Goal: Communication & Community: Share content

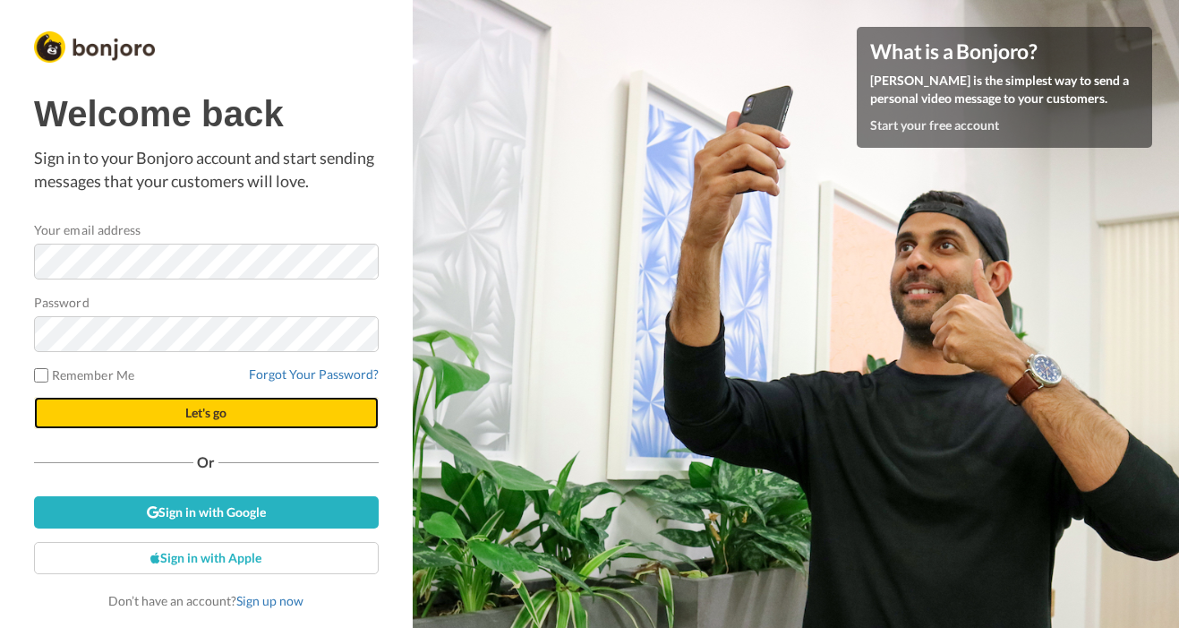
click at [240, 414] on button "Let's go" at bounding box center [206, 413] width 345 height 32
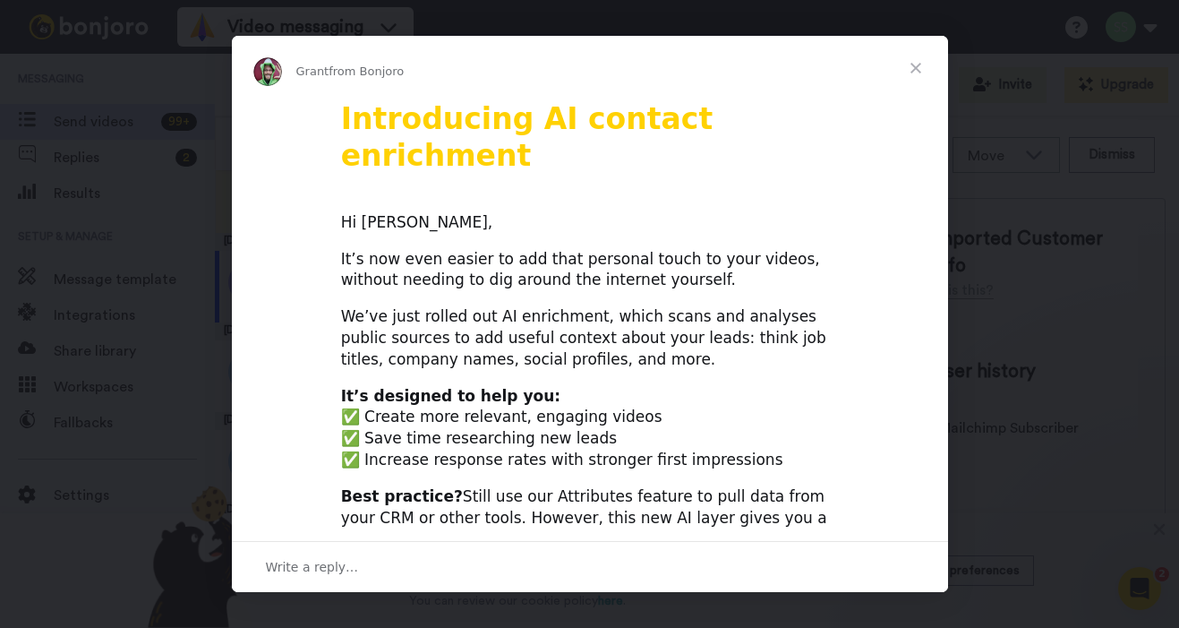
click at [912, 63] on span "Close" at bounding box center [916, 68] width 64 height 64
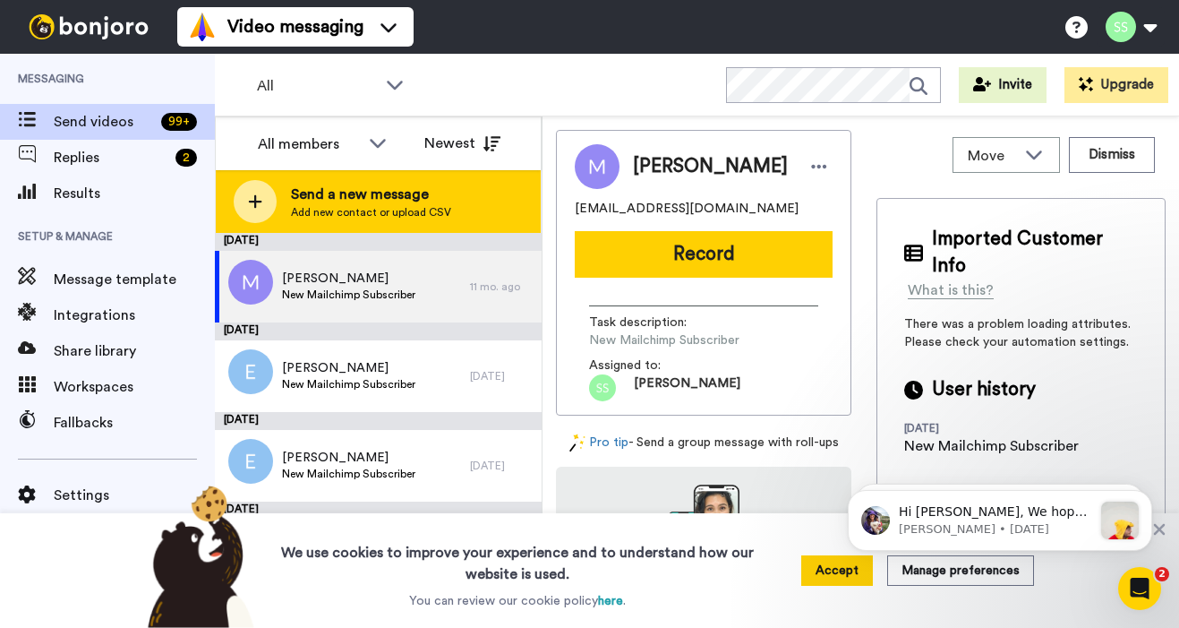
click at [321, 198] on span "Send a new message" at bounding box center [371, 194] width 160 height 21
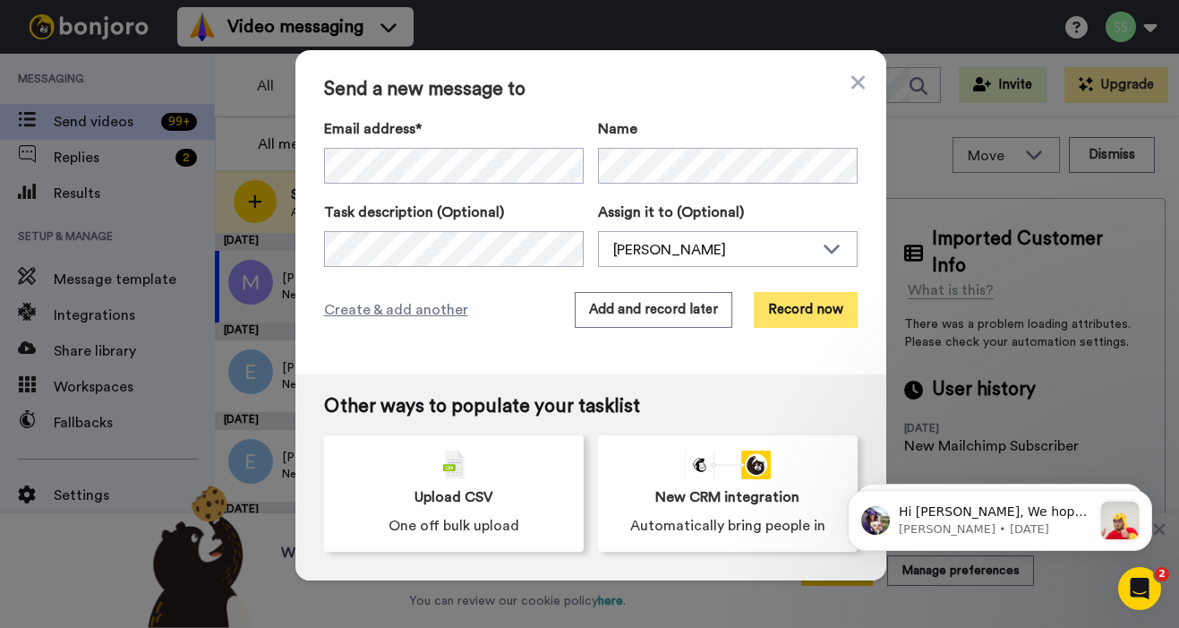
click at [811, 309] on button "Record now" at bounding box center [806, 310] width 104 height 36
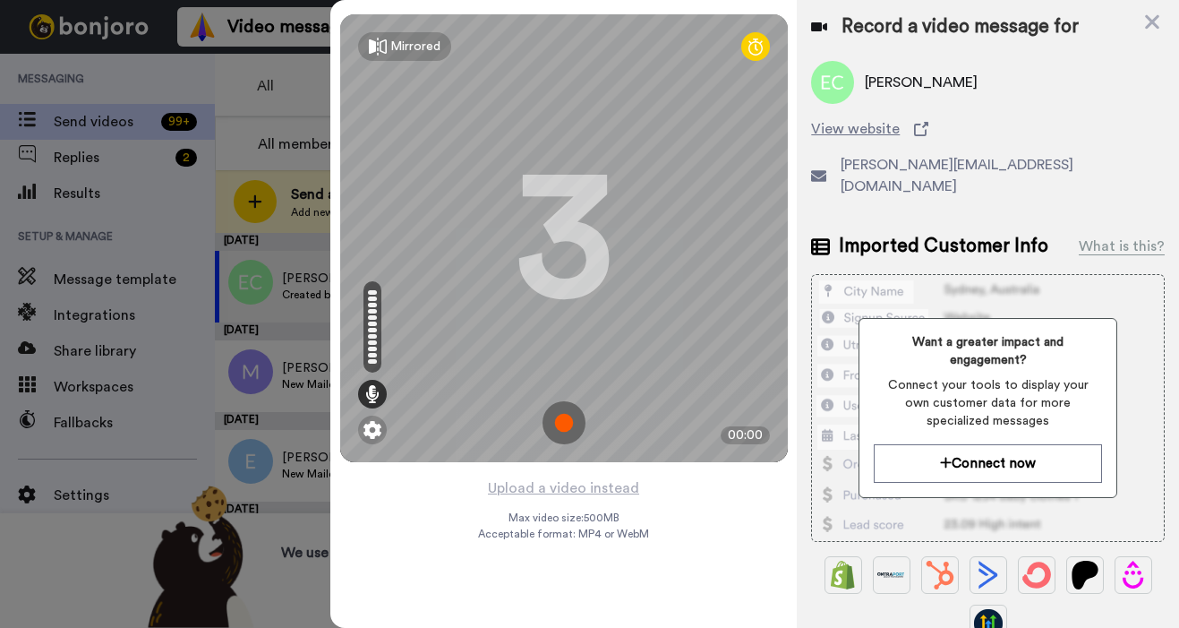
click at [562, 423] on img at bounding box center [564, 422] width 43 height 43
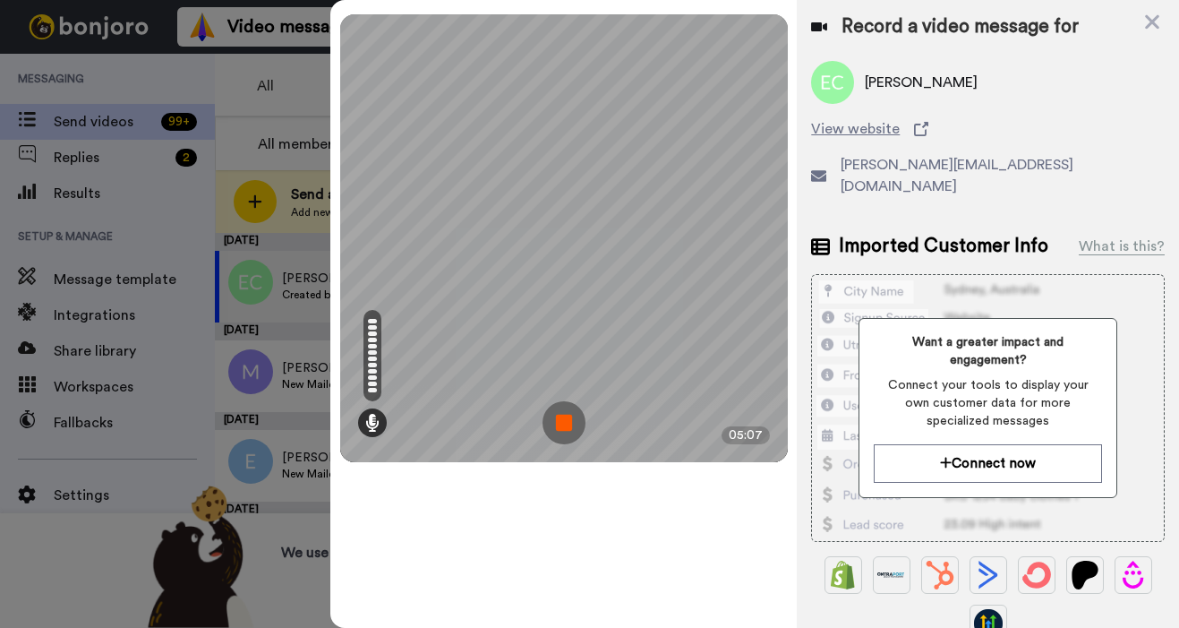
click at [568, 422] on img at bounding box center [564, 422] width 43 height 43
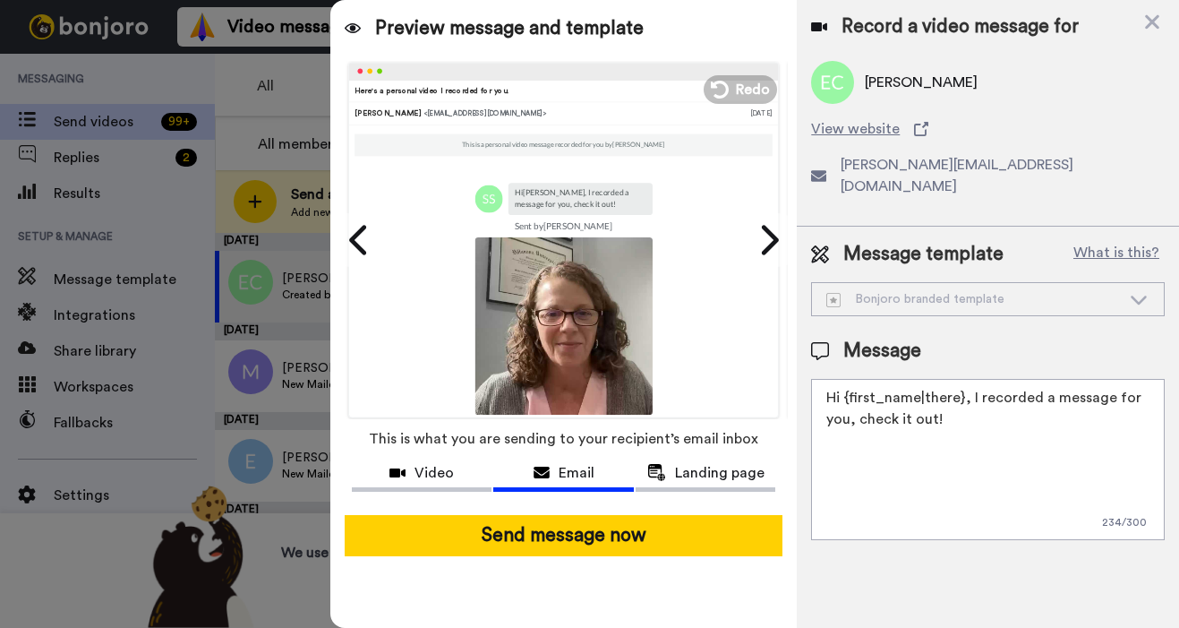
drag, startPoint x: 977, startPoint y: 379, endPoint x: 977, endPoint y: 399, distance: 20.6
click at [977, 399] on textarea "Hi {first_name|there}, I recorded a message for you, check it out!" at bounding box center [988, 459] width 354 height 161
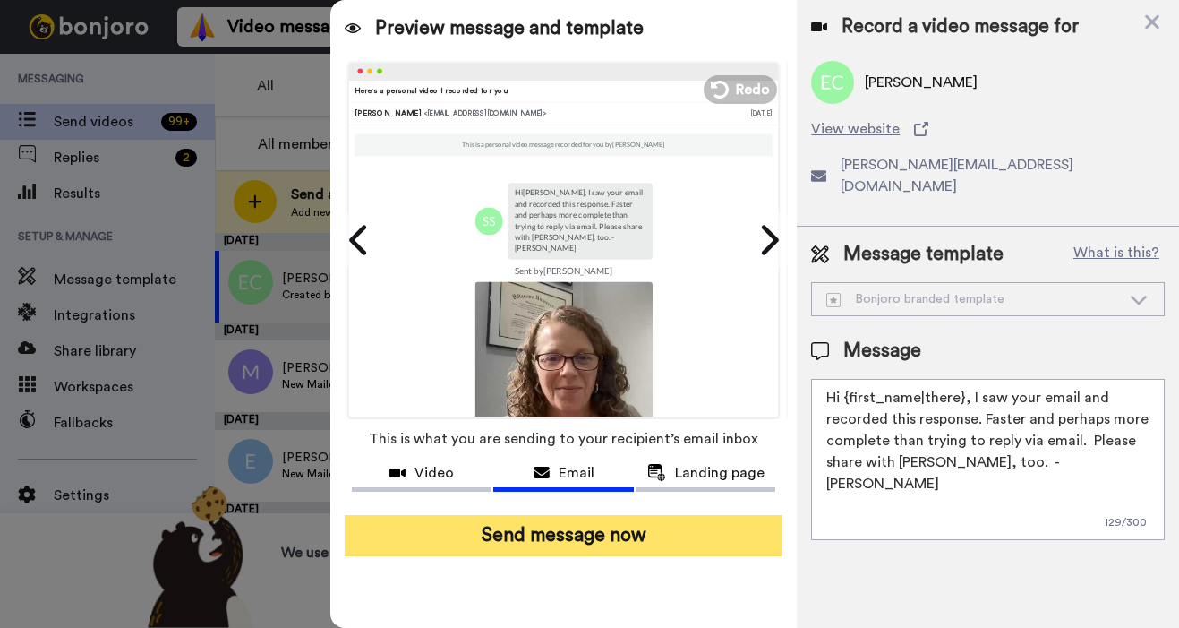
type textarea "Hi {first_name|there}, I saw your email and recorded this response. Faster and …"
click at [621, 534] on button "Send message now" at bounding box center [564, 535] width 439 height 41
